Goal: Use online tool/utility: Utilize a website feature to perform a specific function

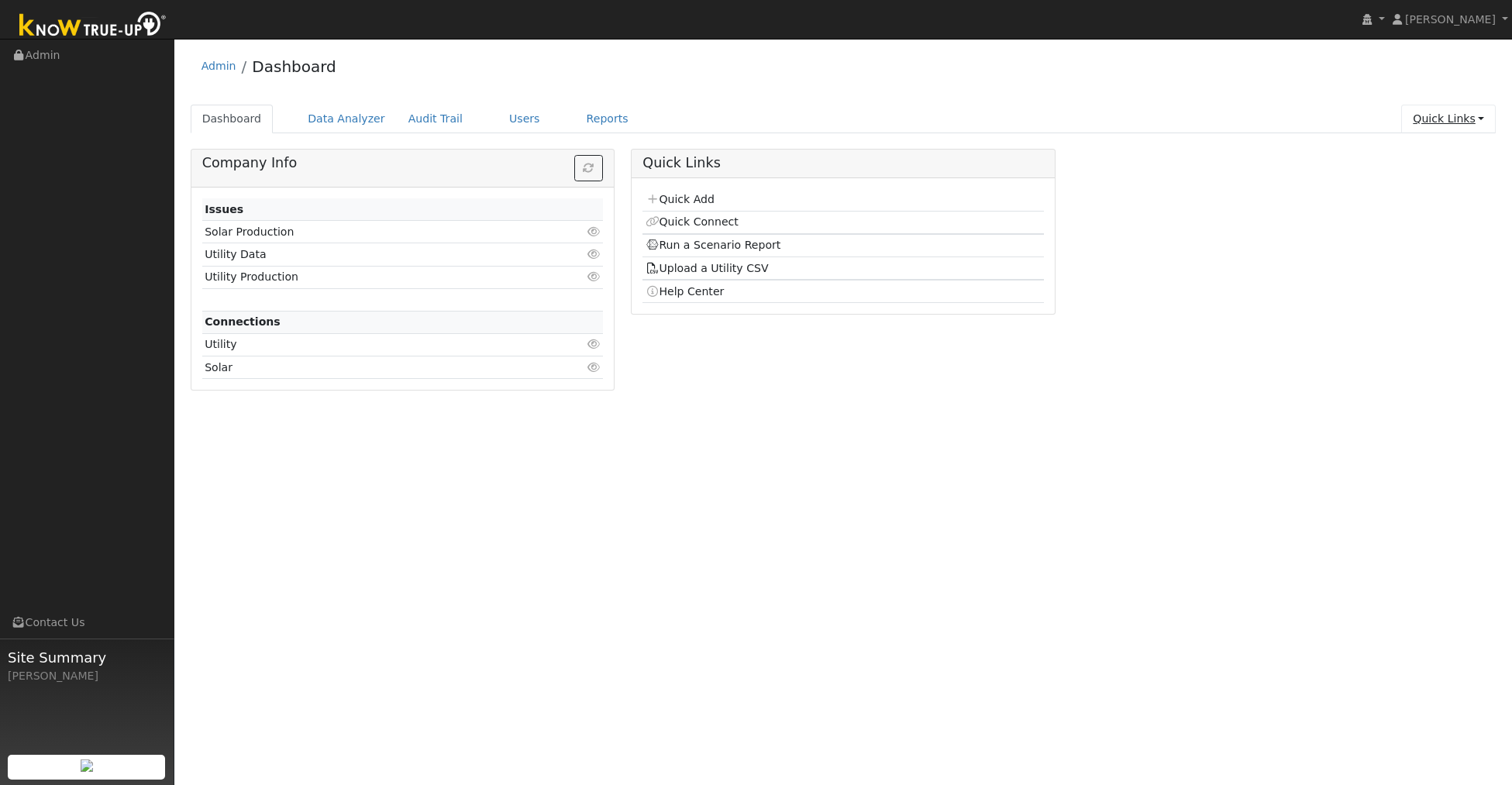
click at [1439, 124] on link "Quick Links" at bounding box center [1448, 119] width 94 height 29
click at [1427, 202] on link "Run a Scenario Report" at bounding box center [1418, 207] width 158 height 21
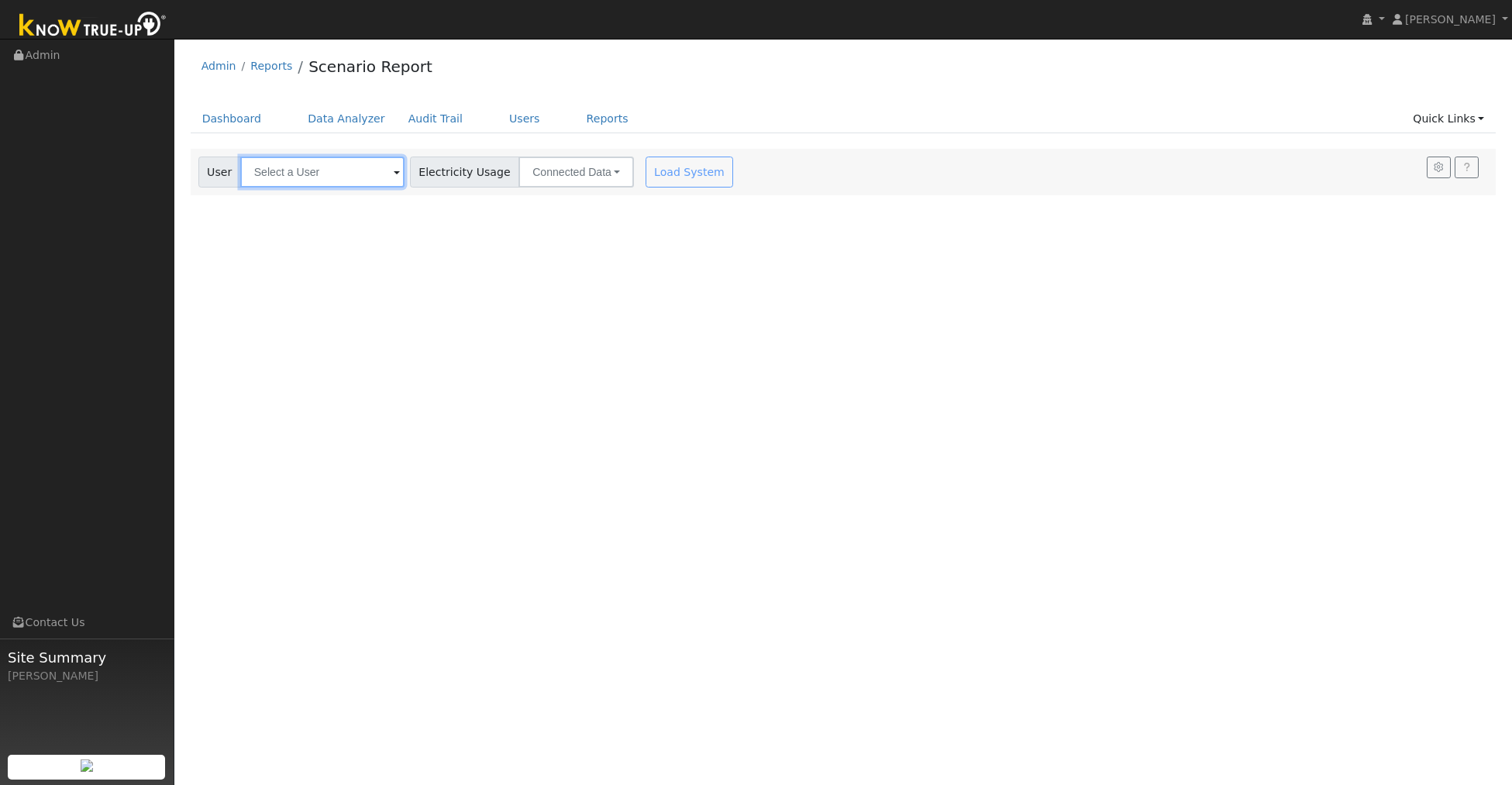
click at [312, 170] on input "text" at bounding box center [322, 172] width 164 height 31
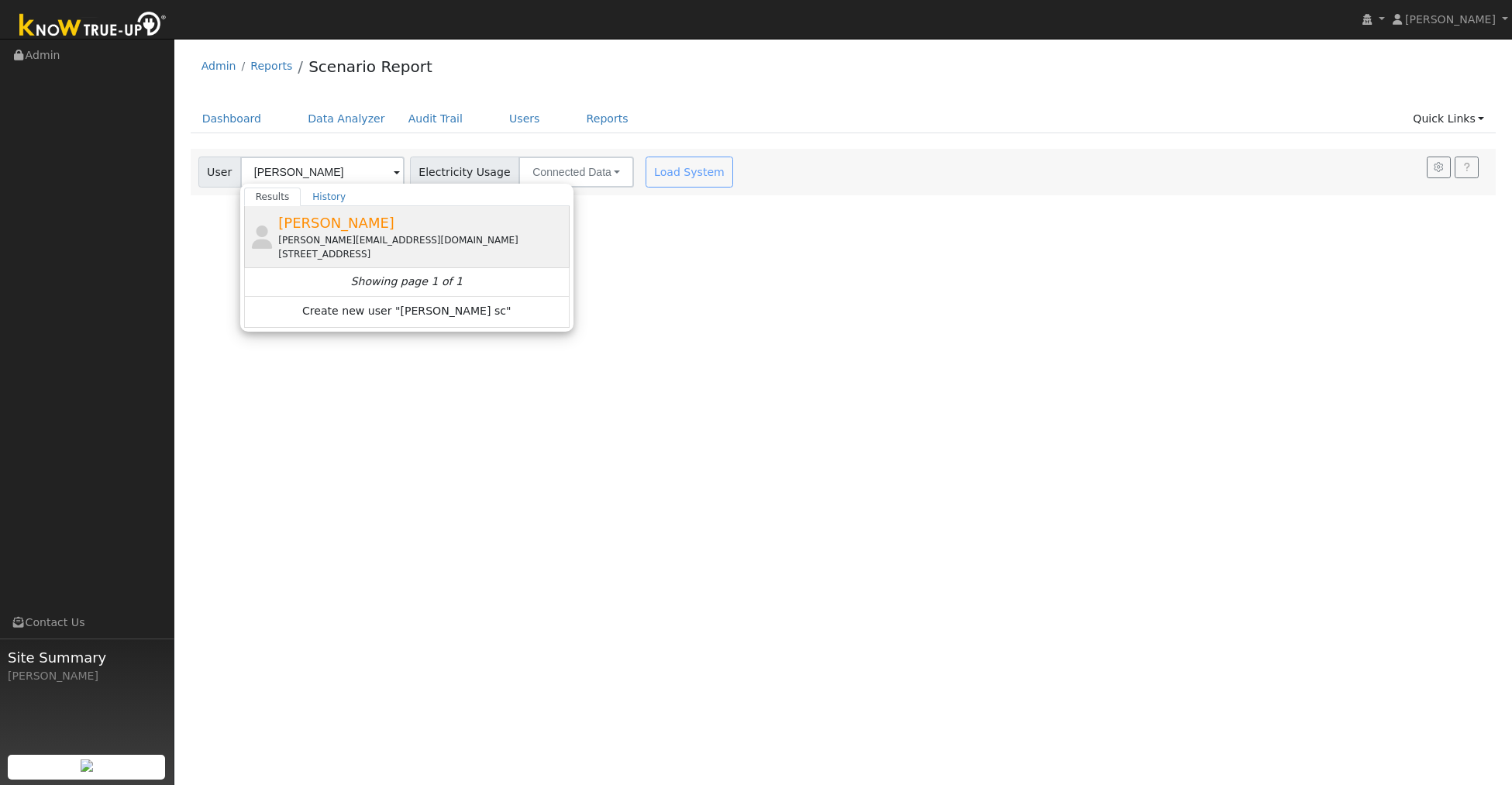
click at [339, 223] on span "Larry Scofield" at bounding box center [336, 222] width 117 height 16
type input "Larry Scofield"
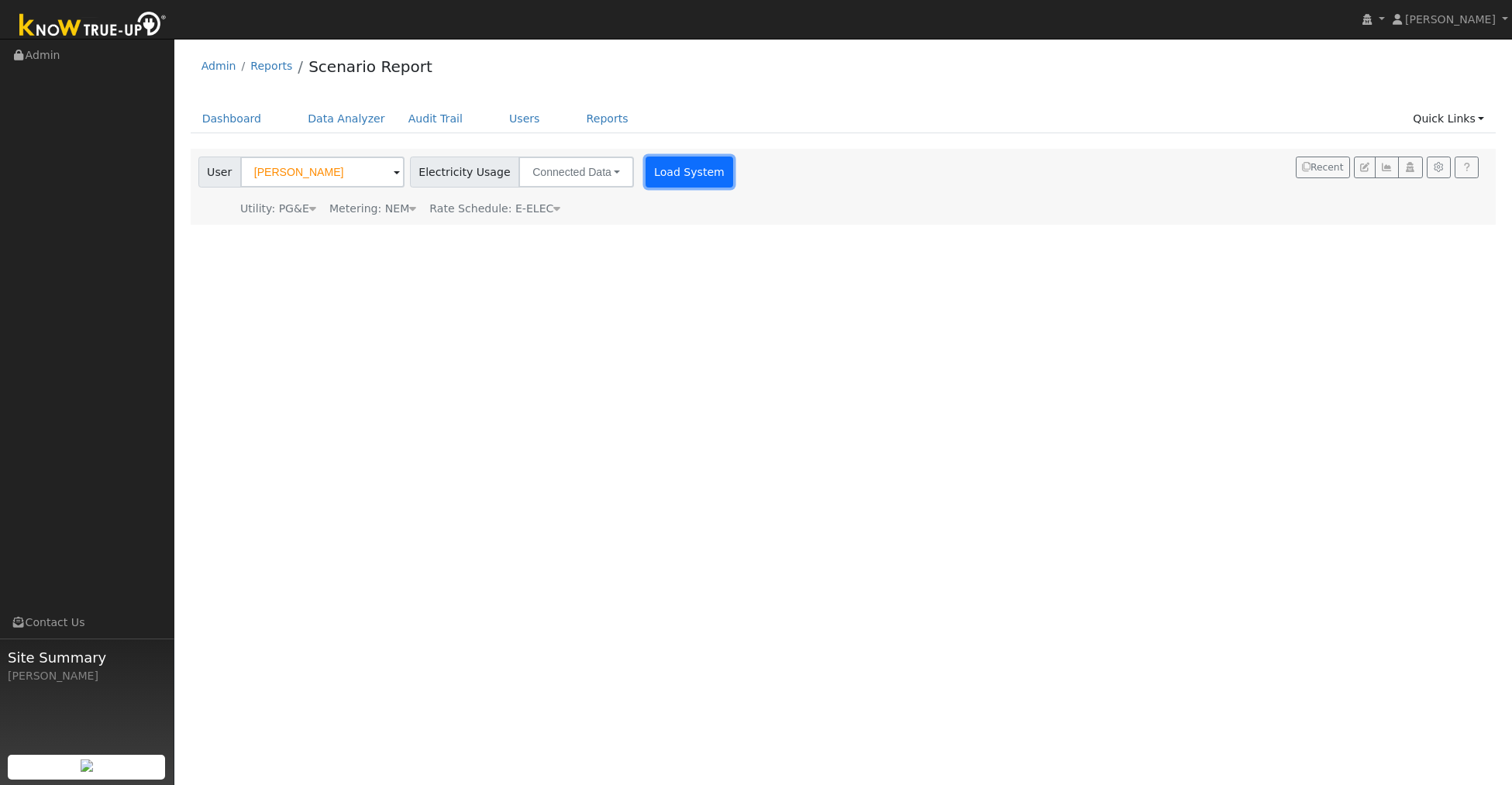
click at [664, 181] on button "Load System" at bounding box center [690, 172] width 89 height 31
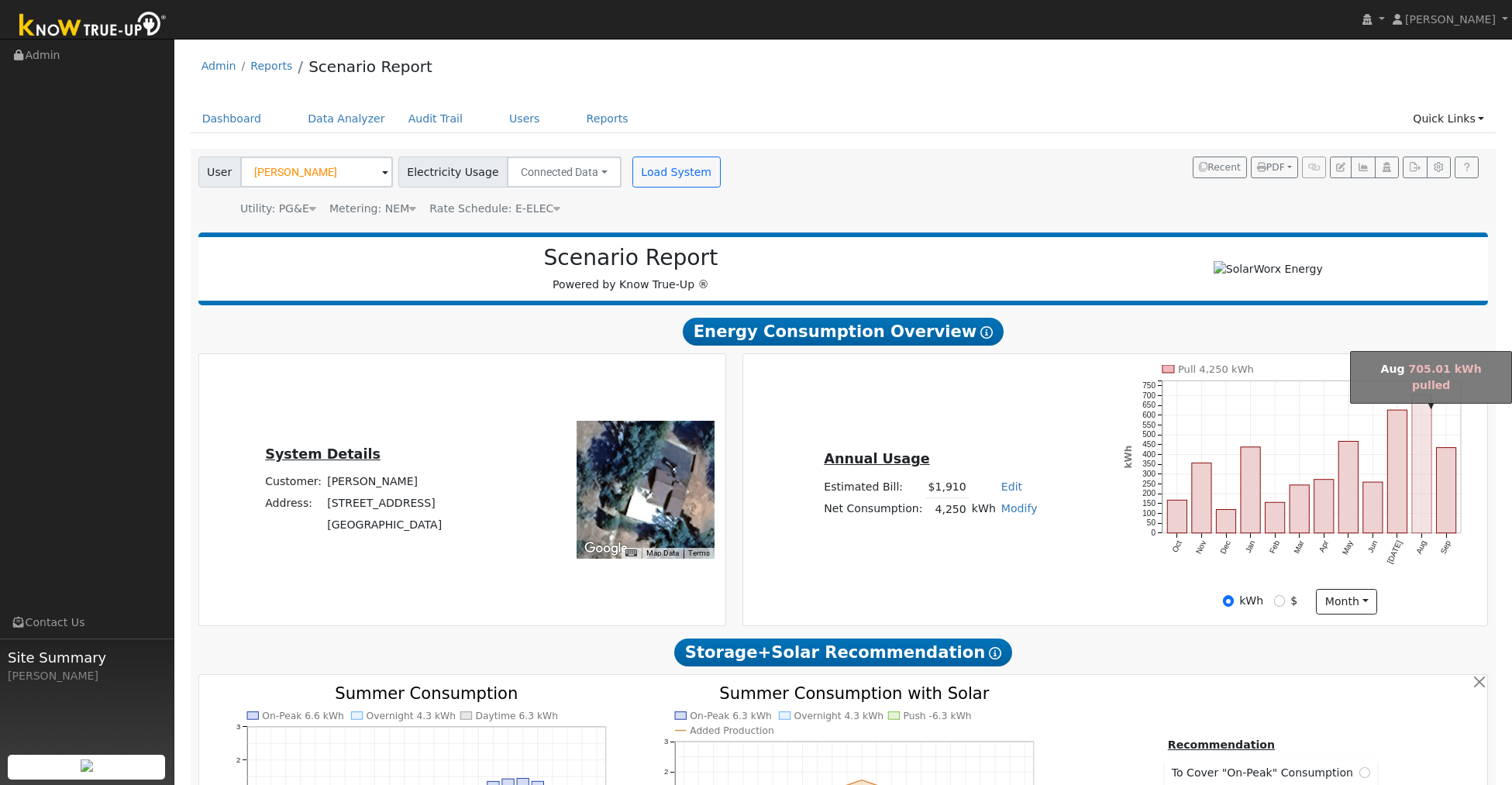
click at [1417, 484] on rect "onclick=""" at bounding box center [1421, 463] width 20 height 139
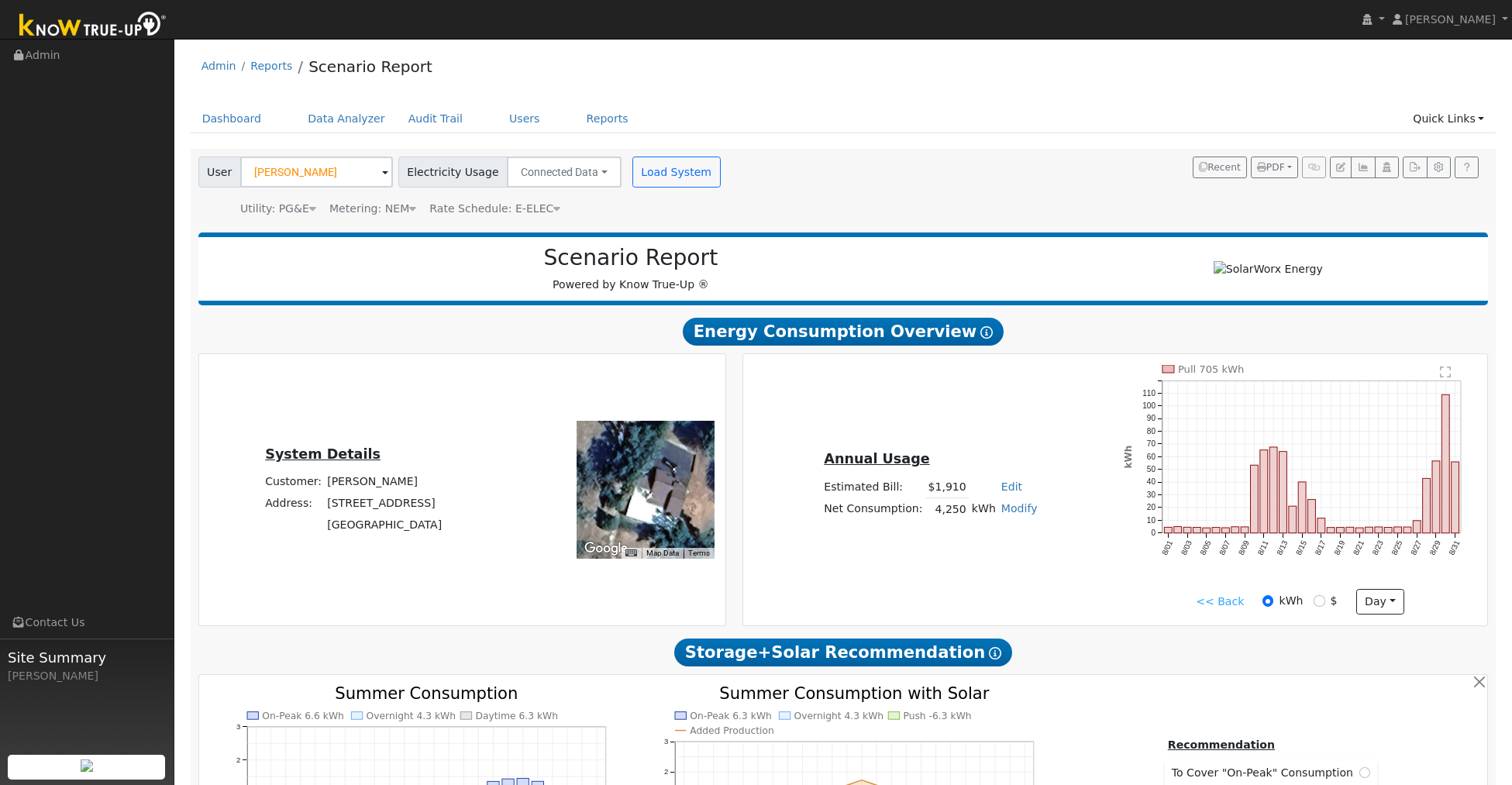
click at [1227, 600] on link "<< Back" at bounding box center [1220, 601] width 48 height 16
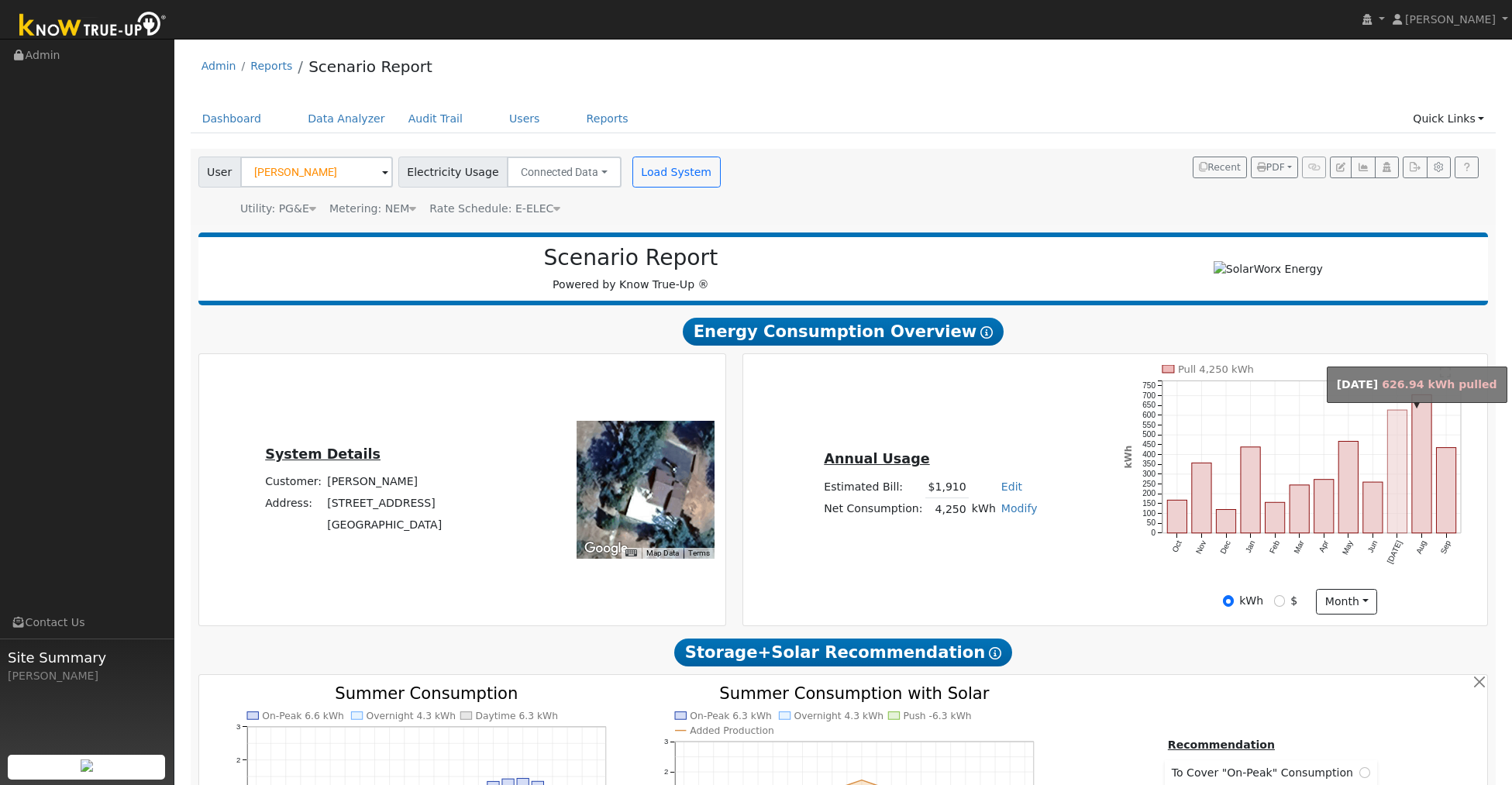
click at [1398, 465] on rect "onclick=""" at bounding box center [1397, 472] width 20 height 123
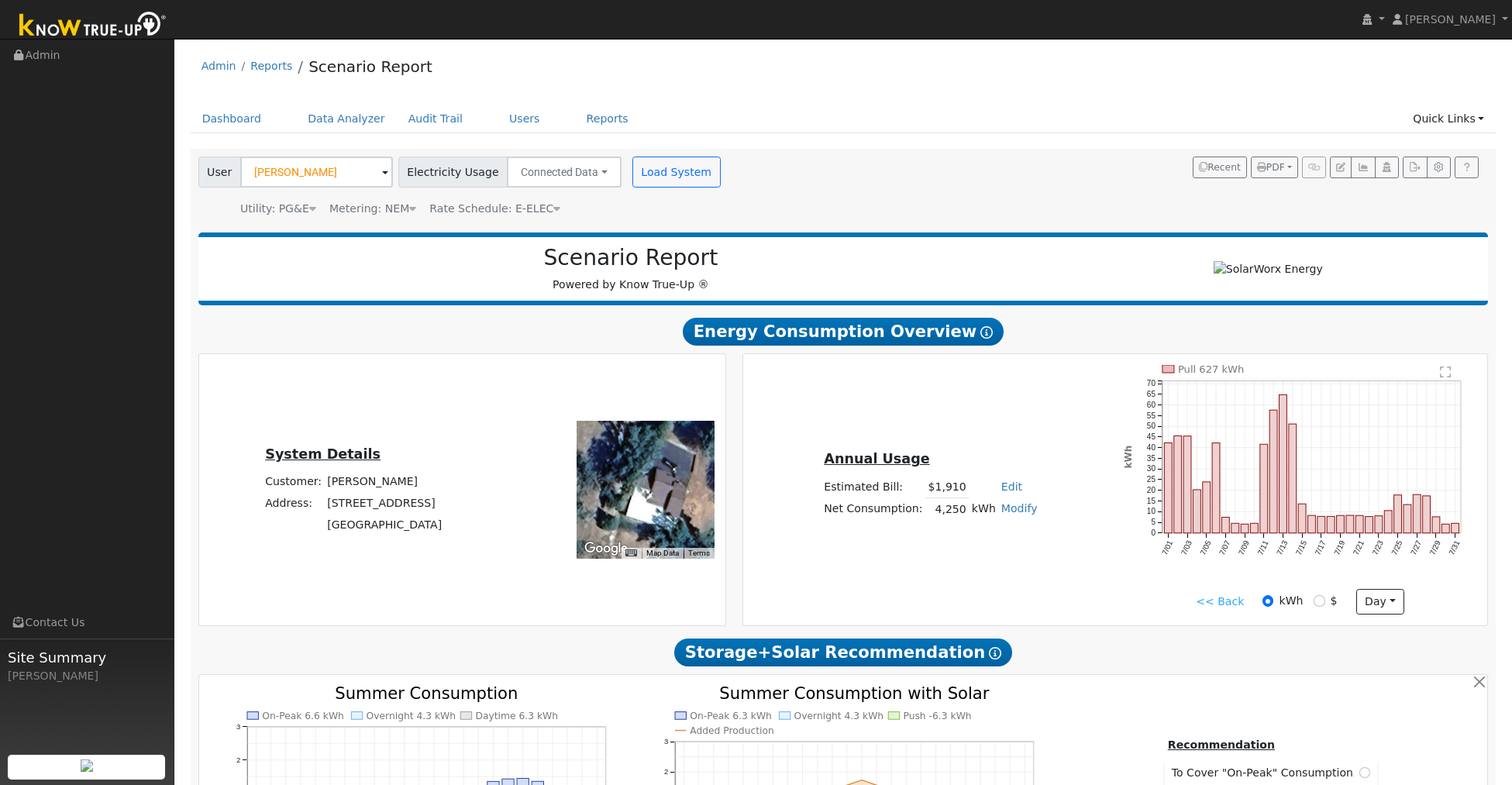
click at [1230, 593] on link "<< Back" at bounding box center [1220, 601] width 48 height 16
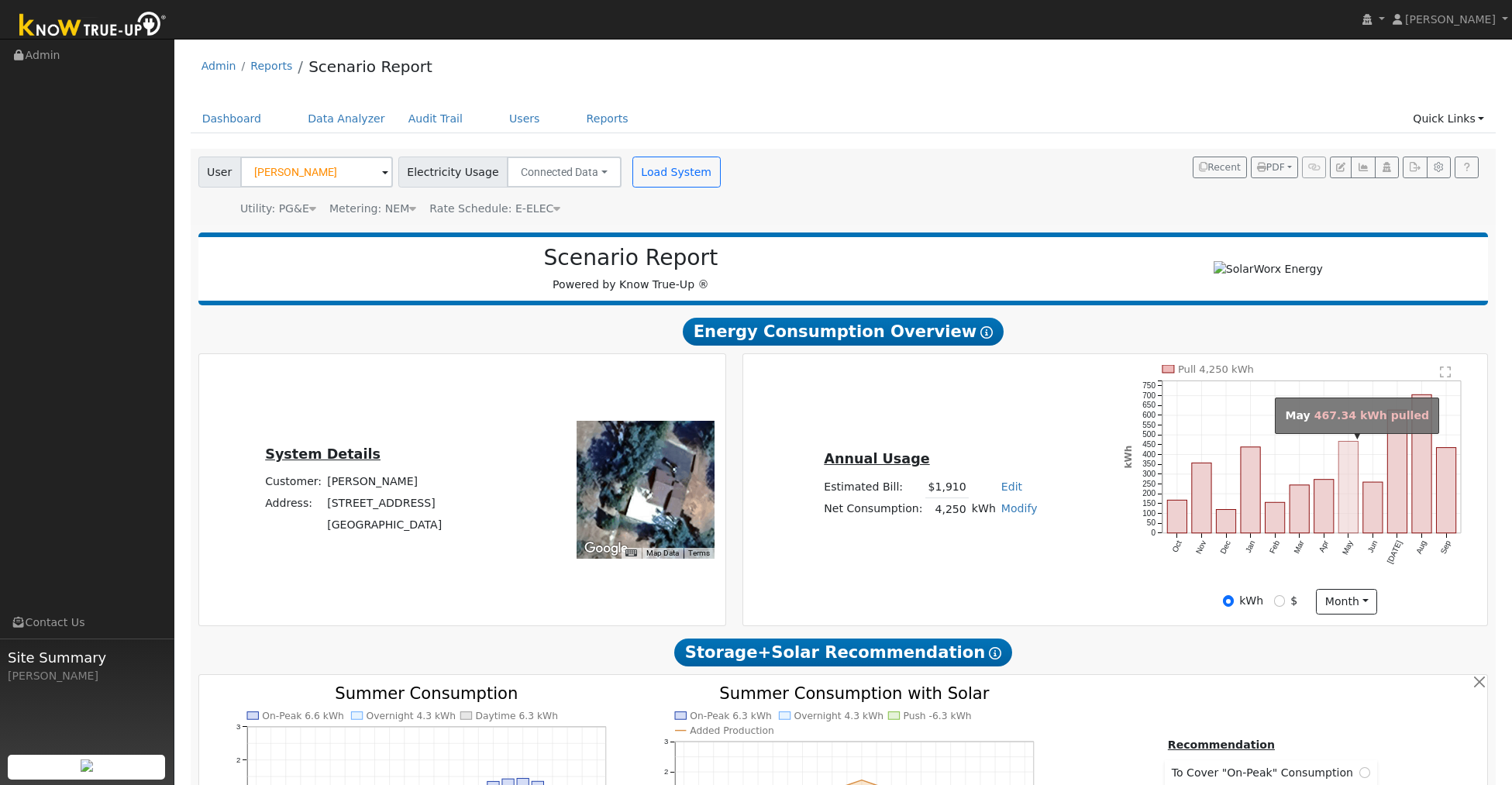
click at [1348, 500] on rect "onclick=""" at bounding box center [1348, 487] width 20 height 91
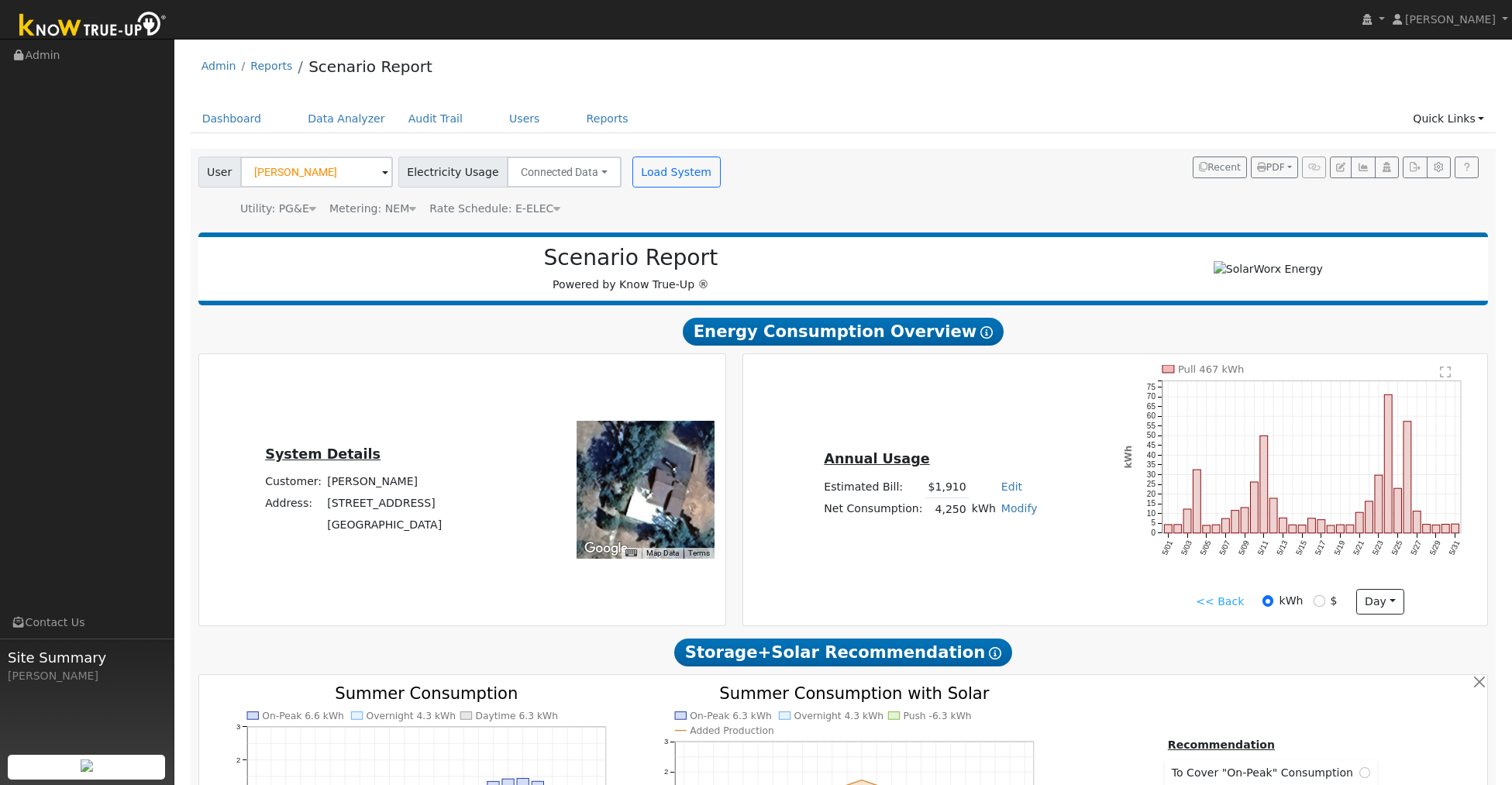
click at [1222, 605] on link "<< Back" at bounding box center [1220, 601] width 48 height 16
